Goal: Task Accomplishment & Management: Use online tool/utility

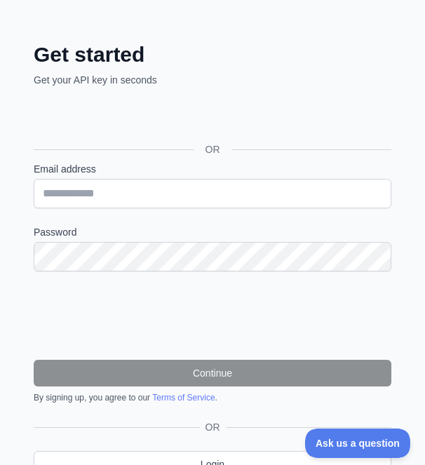
scroll to position [116, 0]
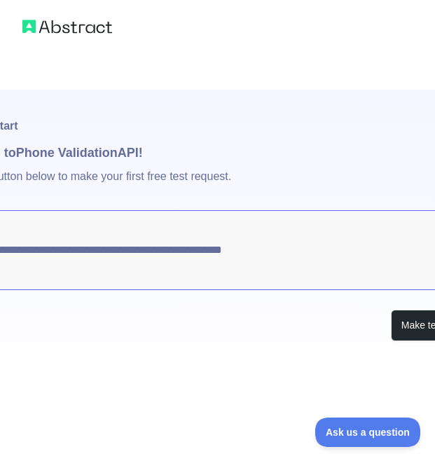
click at [172, 196] on textarea "**********" at bounding box center [217, 250] width 545 height 80
click at [411, 196] on button "Make test request" at bounding box center [440, 326] width 99 height 32
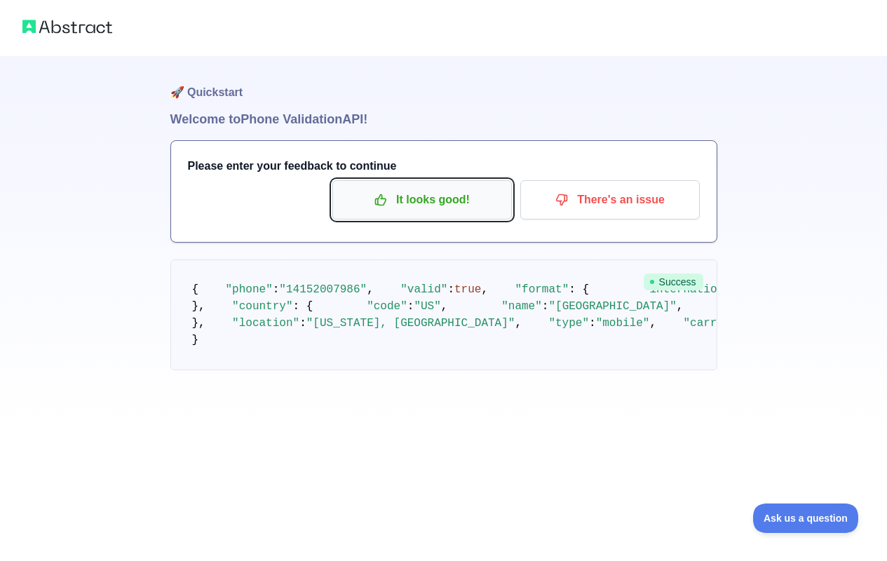
click at [385, 196] on icon "button" at bounding box center [381, 200] width 14 height 14
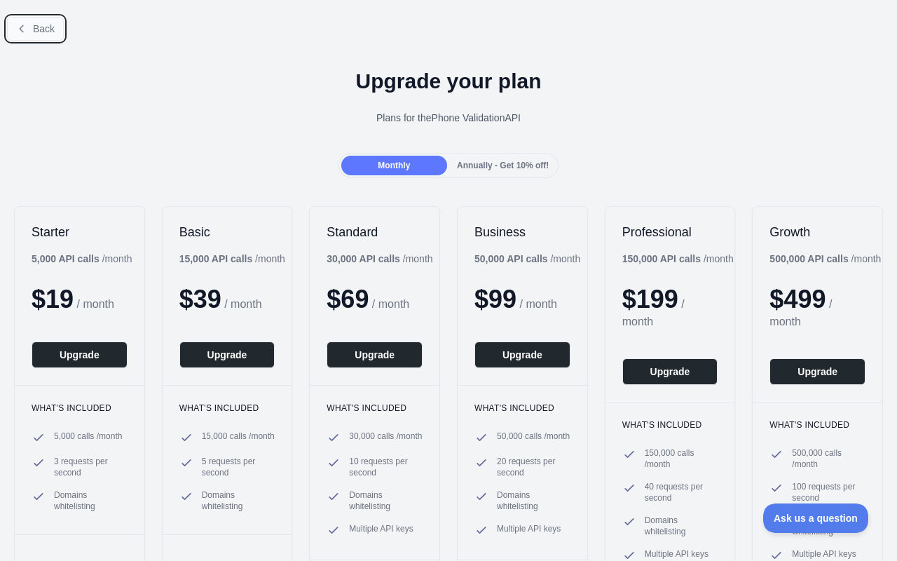
click at [40, 25] on span "Back" at bounding box center [44, 28] width 22 height 11
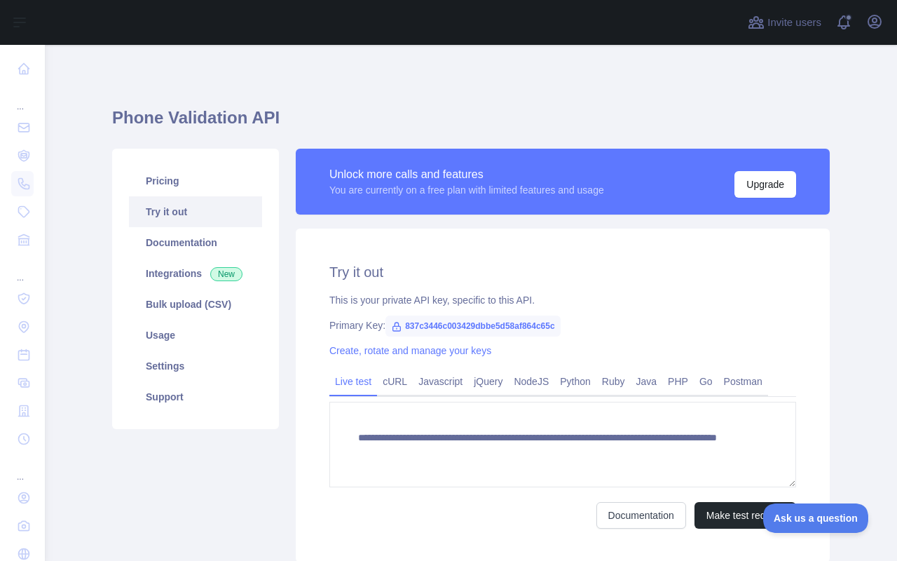
click at [424, 196] on span "837c3446c003429dbbe5d58af864c65c" at bounding box center [473, 326] width 175 height 21
drag, startPoint x: 590, startPoint y: 330, endPoint x: 395, endPoint y: 320, distance: 194.4
click at [395, 196] on div "Primary Key: 837c3446c003429dbbe5d58af864c65c" at bounding box center [563, 325] width 467 height 14
copy span "837c3446c003429dbbe5d58af864c65c"
